Goal: Information Seeking & Learning: Learn about a topic

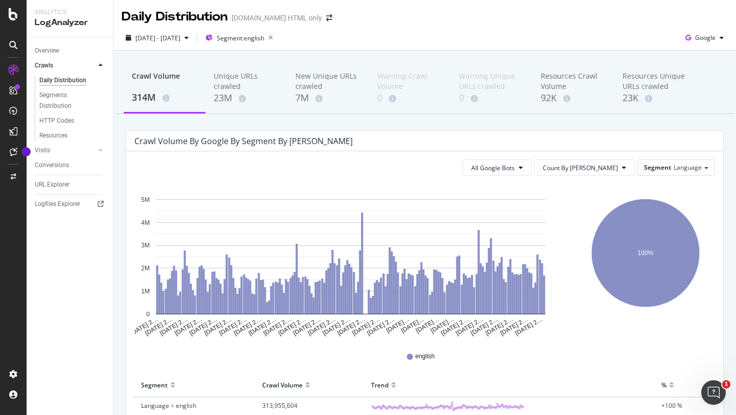
click at [330, 35] on div "[DATE] - [DATE] Segment: english Google" at bounding box center [424, 40] width 622 height 20
click at [66, 121] on div "HTTP Codes" at bounding box center [56, 120] width 35 height 11
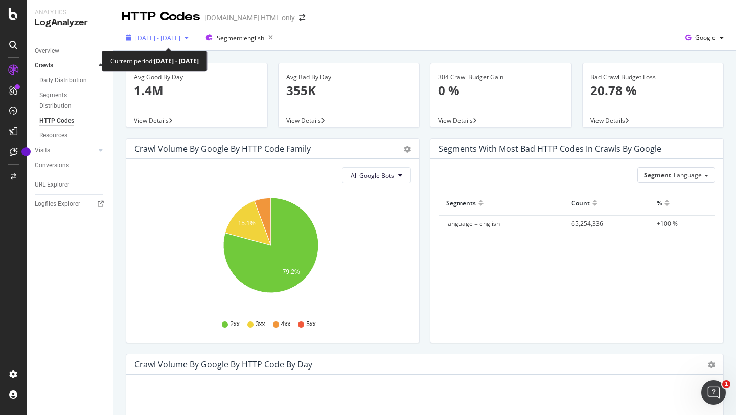
click at [179, 39] on span "[DATE] - [DATE]" at bounding box center [157, 38] width 45 height 9
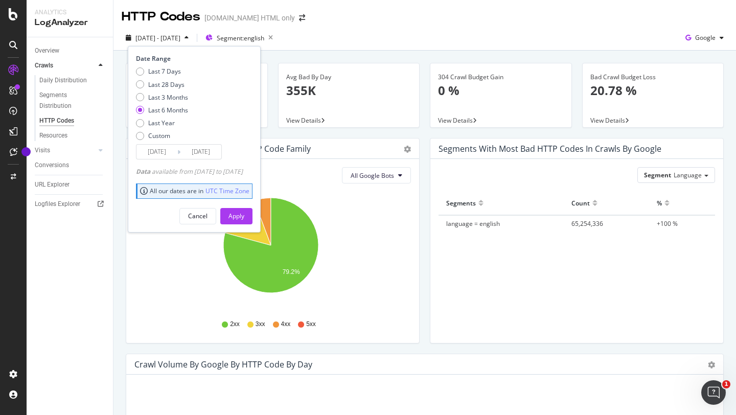
click at [343, 41] on div "[DATE] - [DATE] Segment: english Date Range Last 7 Days Last 28 Days Last 3 Mon…" at bounding box center [424, 40] width 622 height 20
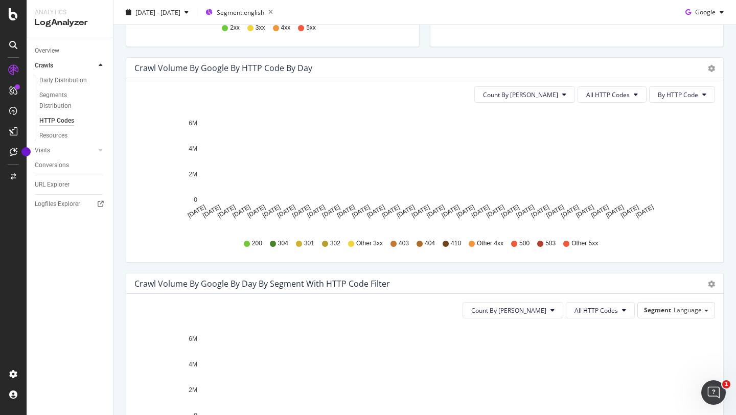
scroll to position [298, 0]
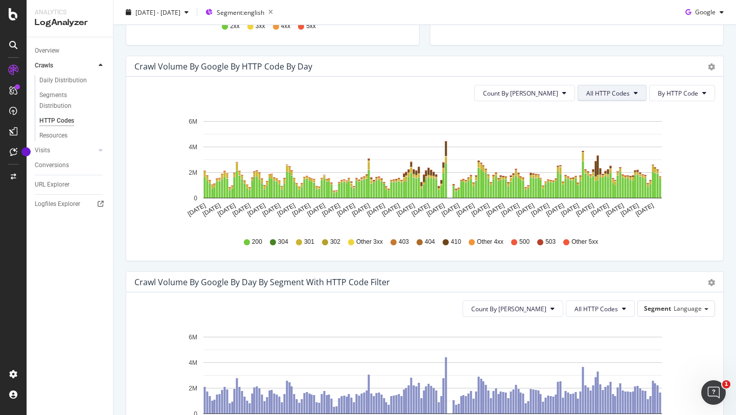
click at [614, 96] on span "All HTTP Codes" at bounding box center [607, 93] width 43 height 9
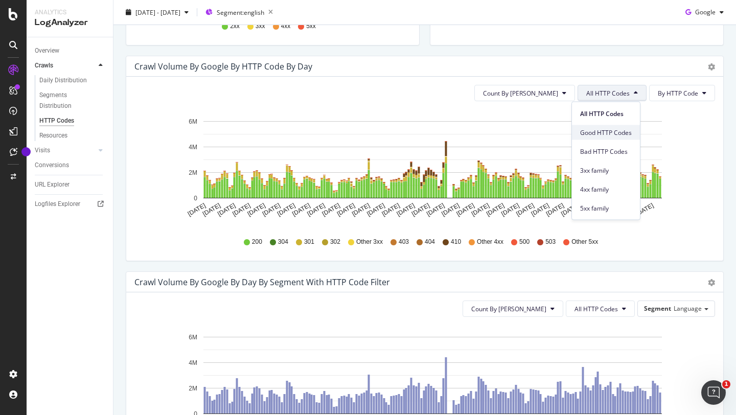
click at [609, 132] on span "Good HTTP Codes" at bounding box center [606, 132] width 52 height 9
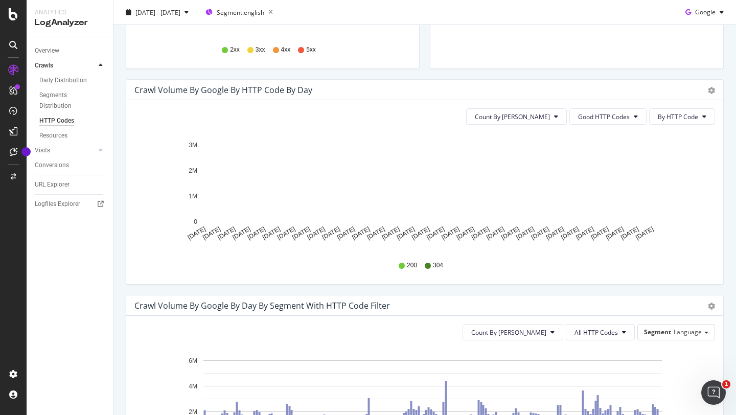
scroll to position [267, 0]
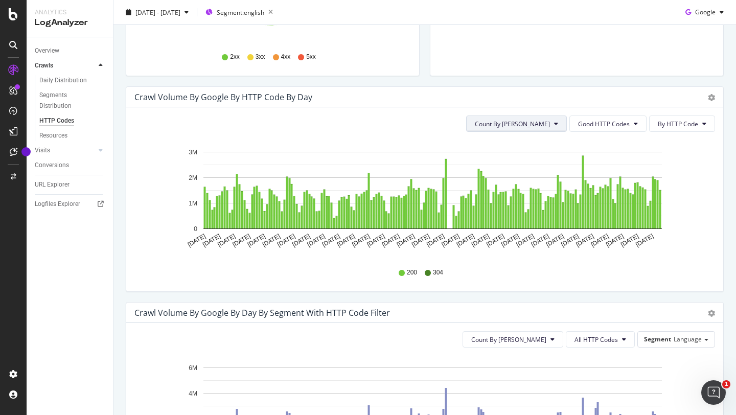
click at [530, 121] on span "Count By [PERSON_NAME]" at bounding box center [512, 124] width 75 height 9
click at [457, 120] on div "Count By Day Good HTTP Codes By HTTP Code" at bounding box center [424, 123] width 580 height 16
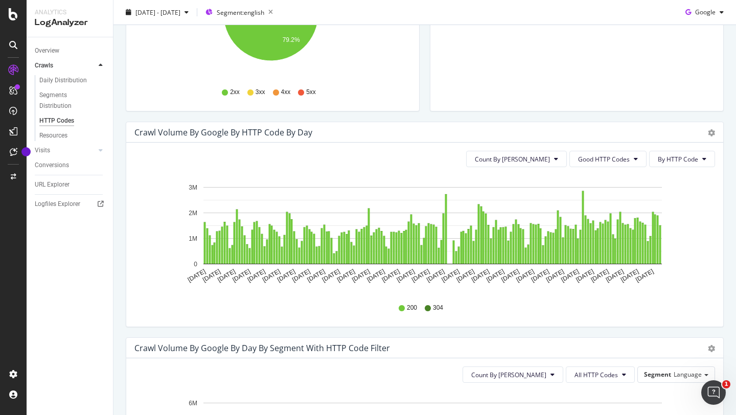
scroll to position [219, 0]
